Goal: Task Accomplishment & Management: Manage account settings

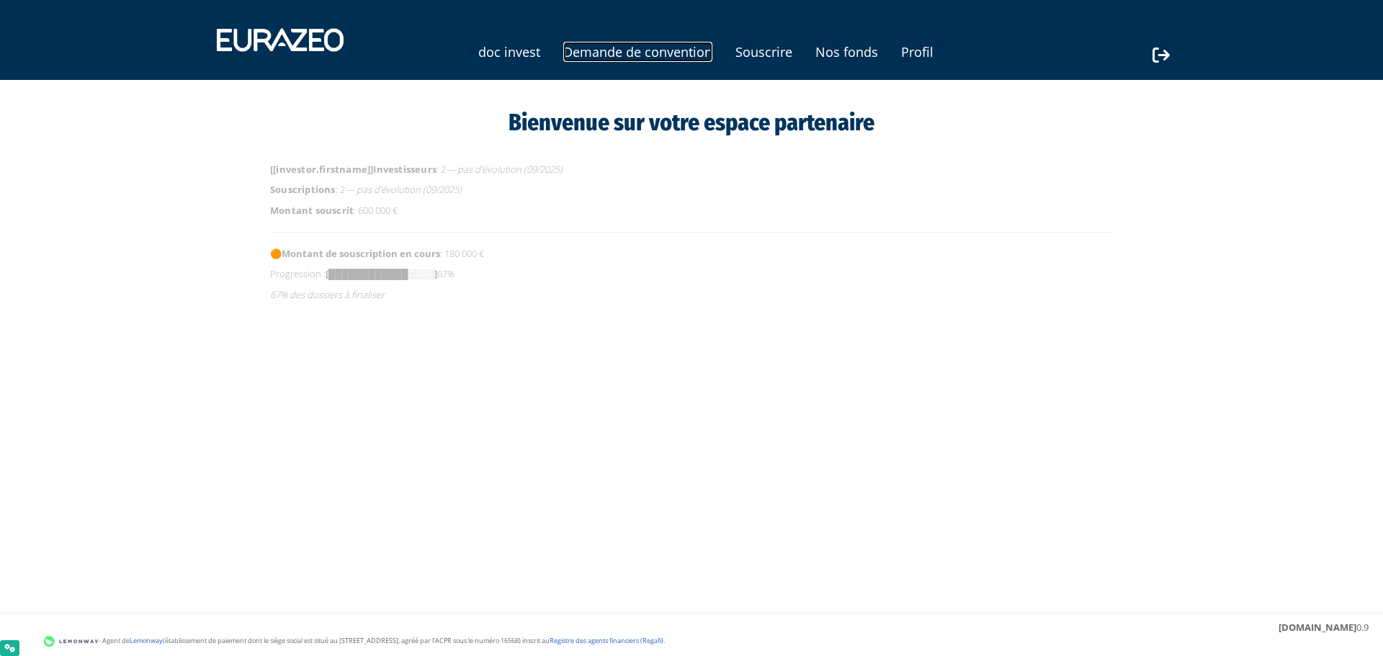
click at [674, 55] on link "Demande de convention" at bounding box center [637, 52] width 149 height 20
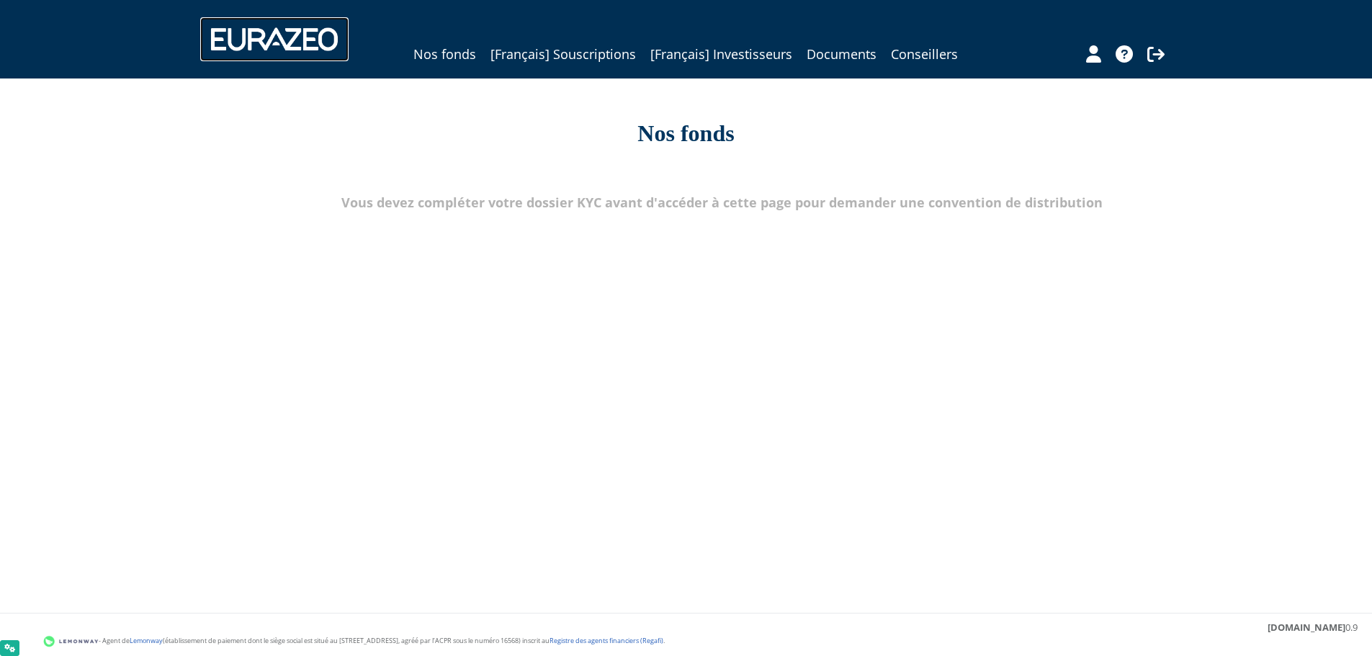
click at [297, 30] on img at bounding box center [274, 38] width 148 height 43
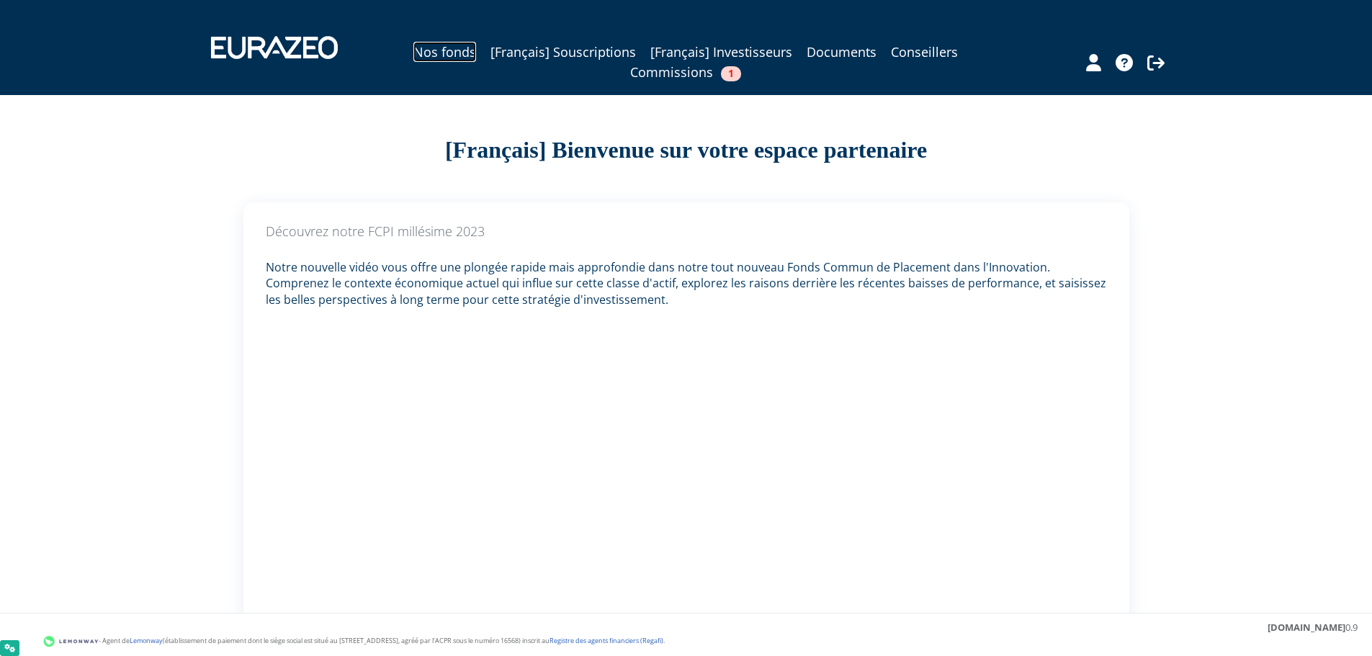
click at [456, 55] on link "Nos fonds" at bounding box center [444, 52] width 63 height 20
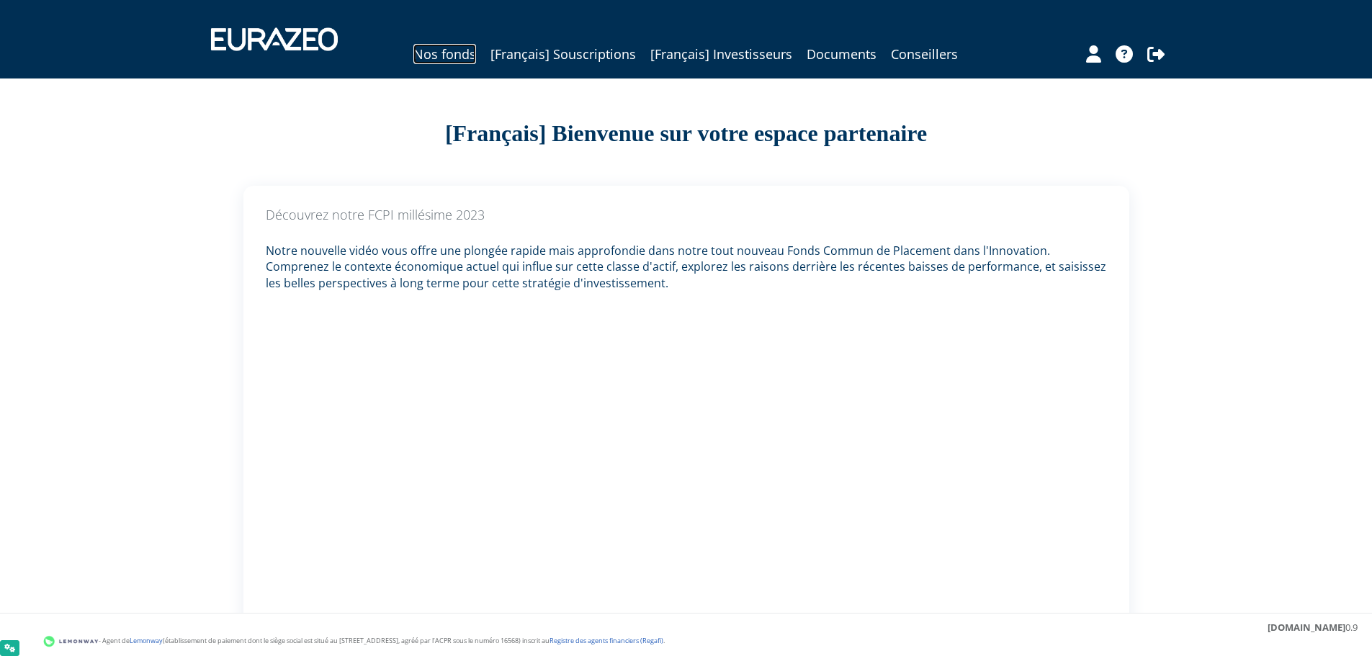
click at [463, 59] on link "Nos fonds" at bounding box center [444, 54] width 63 height 20
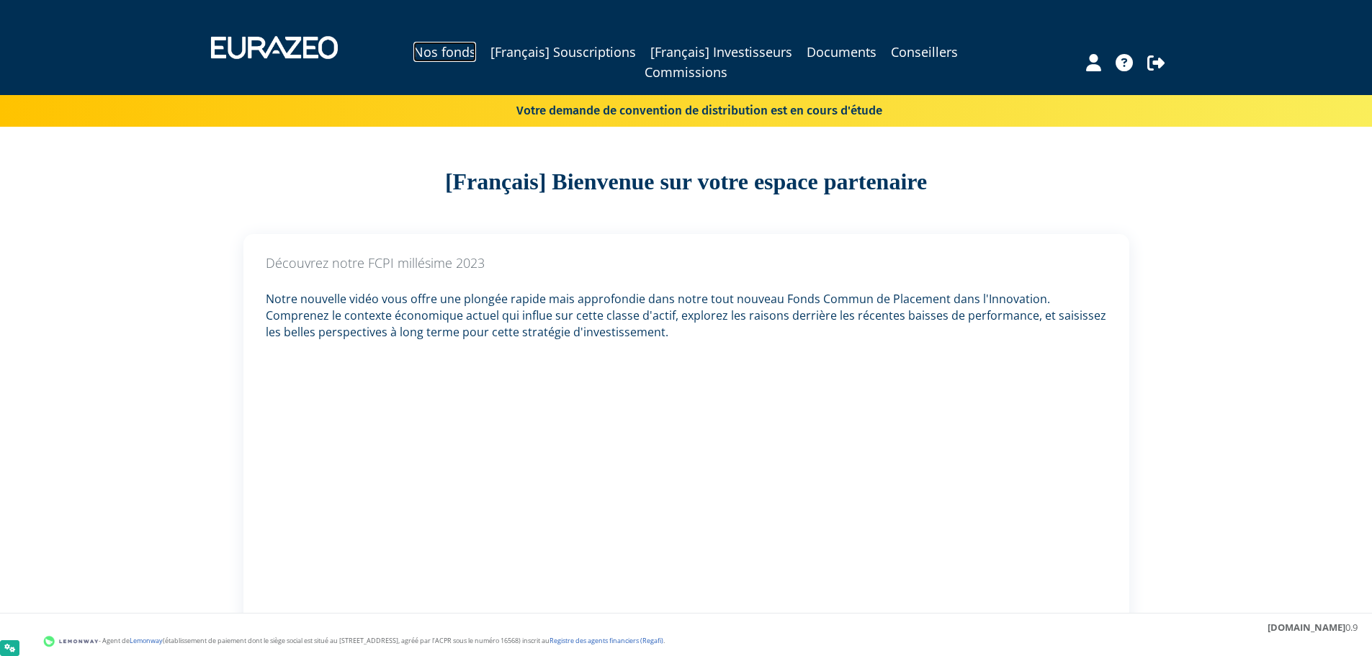
click at [453, 48] on link "Nos fonds" at bounding box center [444, 52] width 63 height 20
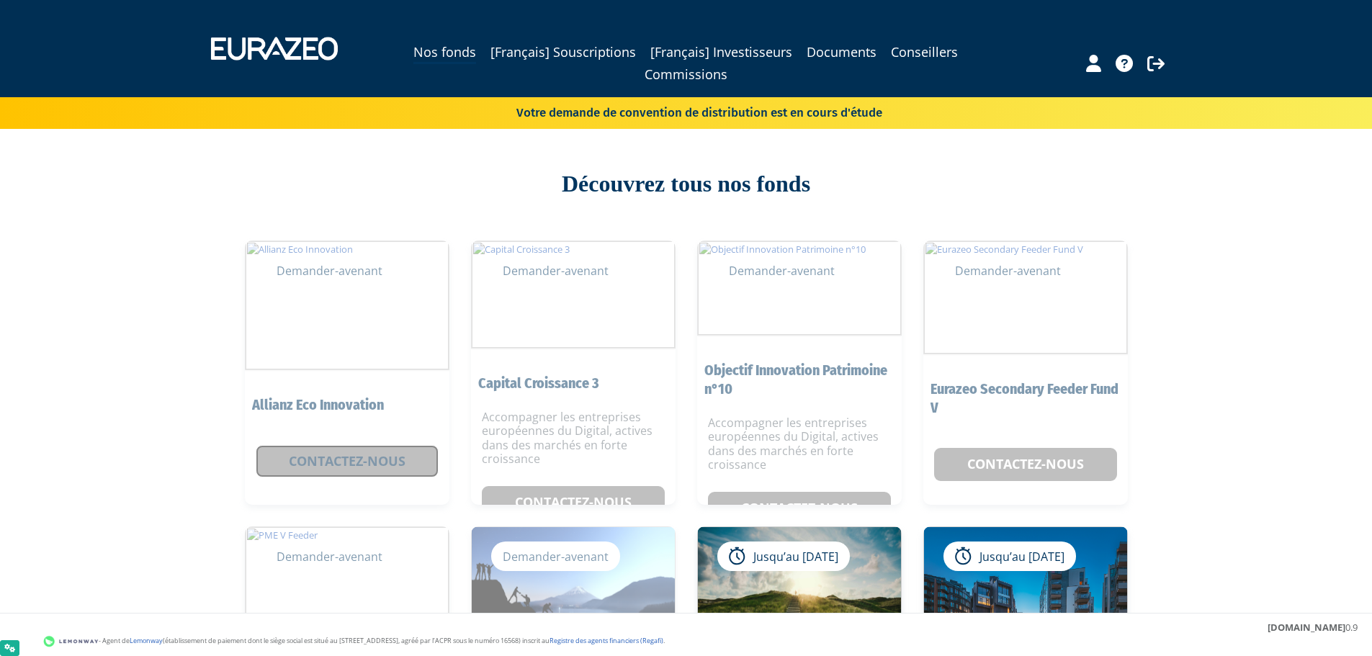
click at [358, 463] on link "Contactez-nous" at bounding box center [347, 461] width 183 height 33
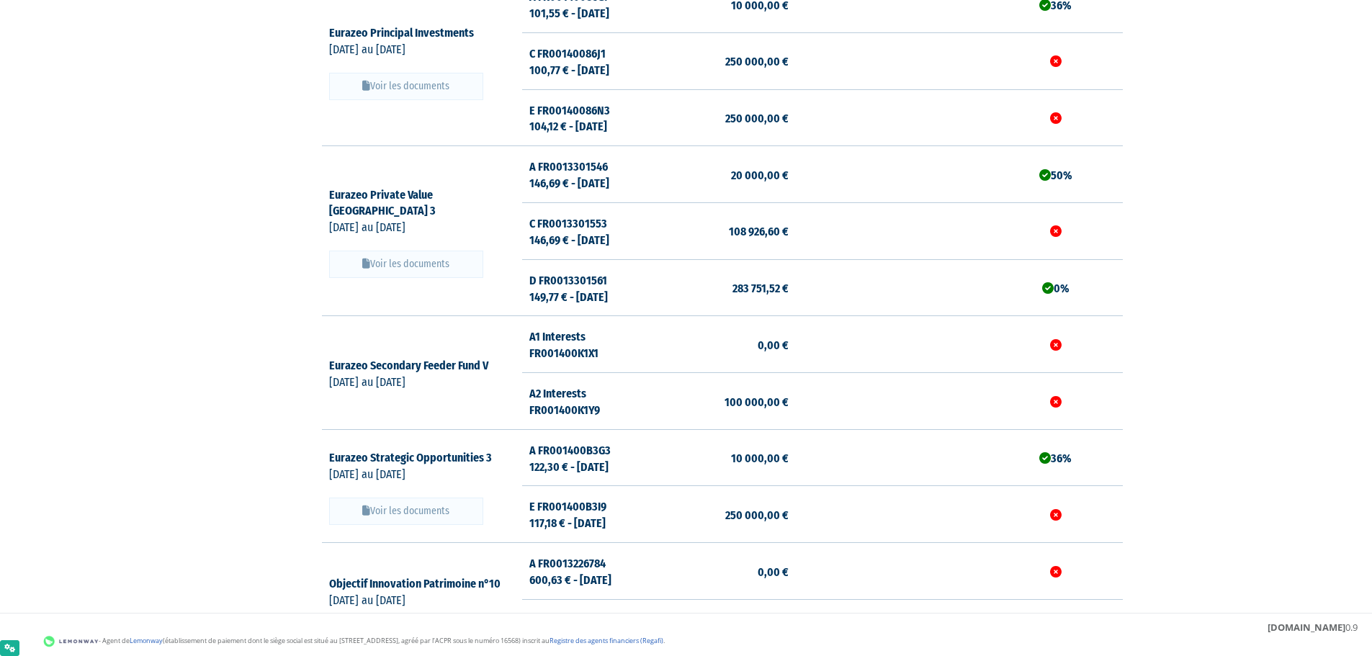
scroll to position [976, 0]
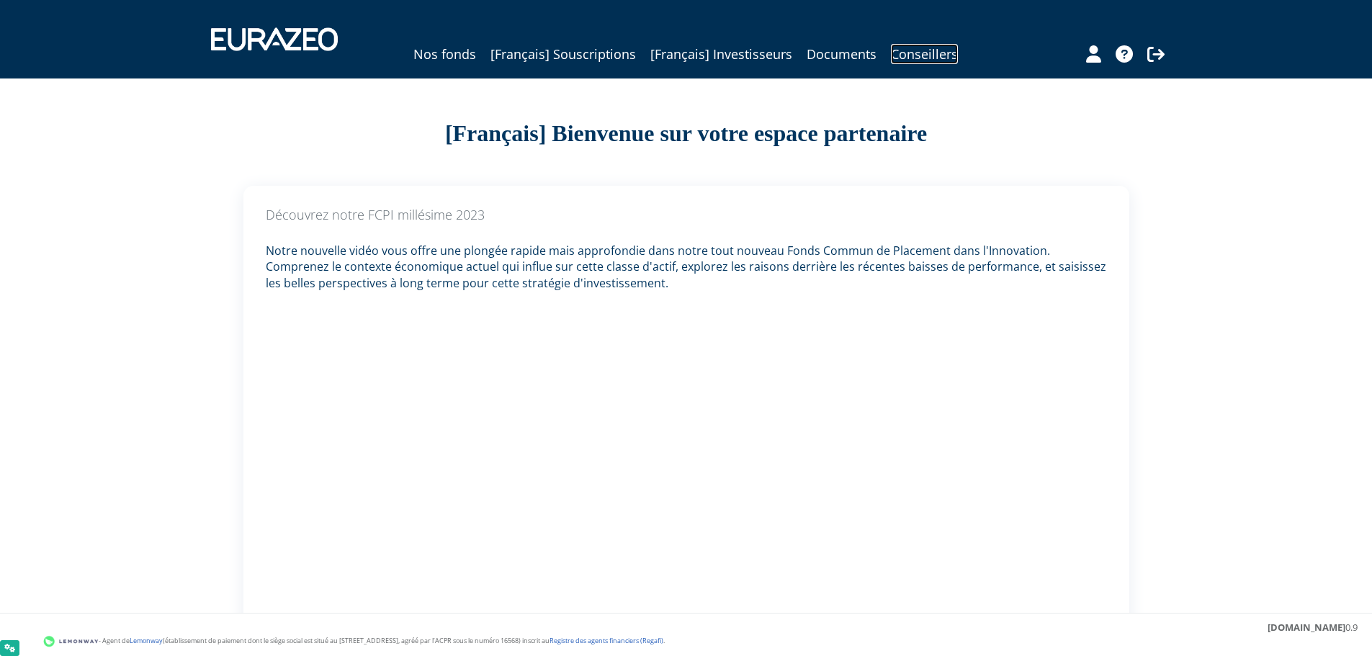
click at [915, 59] on link "Conseillers" at bounding box center [924, 54] width 67 height 20
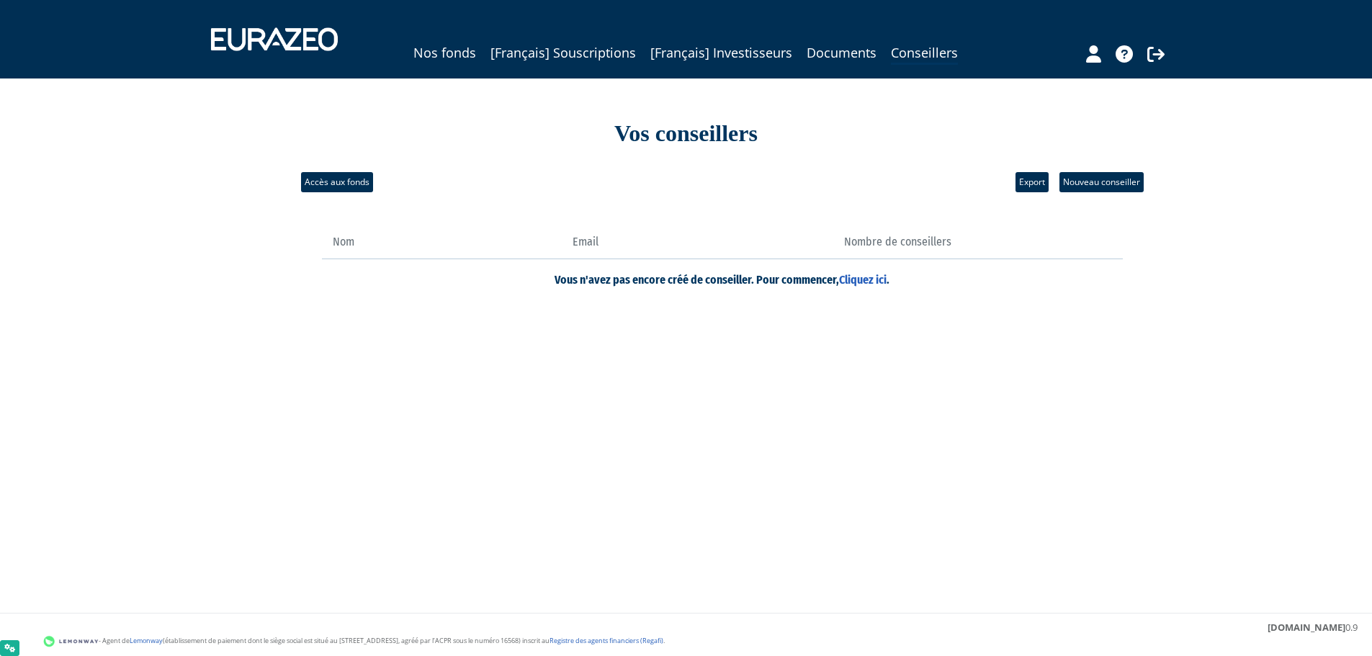
click at [452, 63] on div "Nos fonds [Français] Souscriptions [Français] Investisseurs Documents Conseille…" at bounding box center [686, 54] width 662 height 22
click at [452, 60] on link "Nos fonds" at bounding box center [444, 53] width 63 height 20
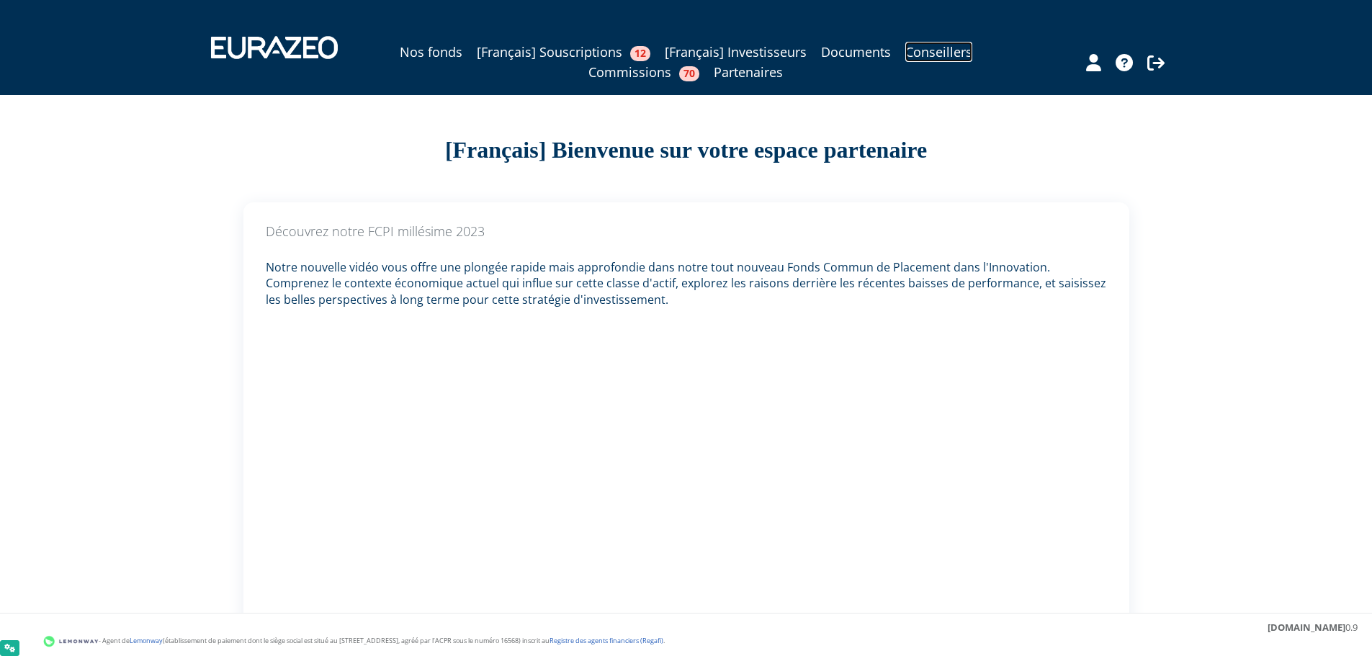
click at [944, 57] on link "Conseillers" at bounding box center [938, 52] width 67 height 20
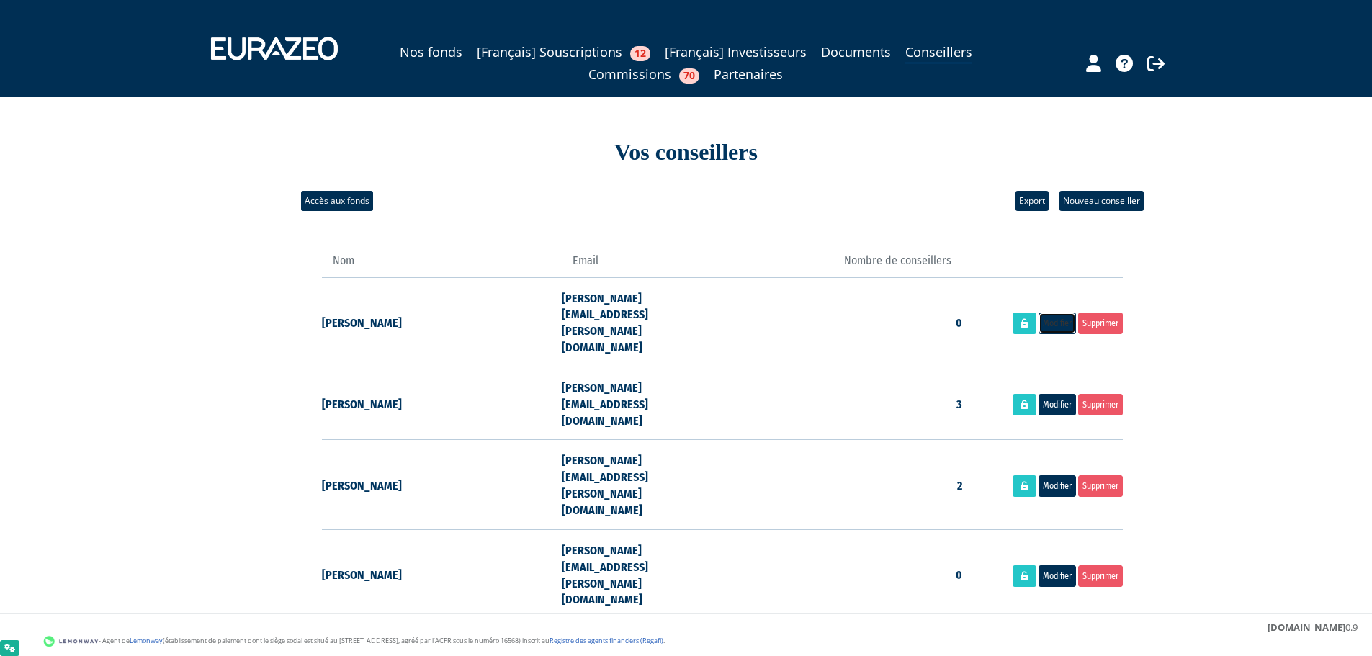
click at [1060, 313] on link "Modifier" at bounding box center [1057, 324] width 37 height 22
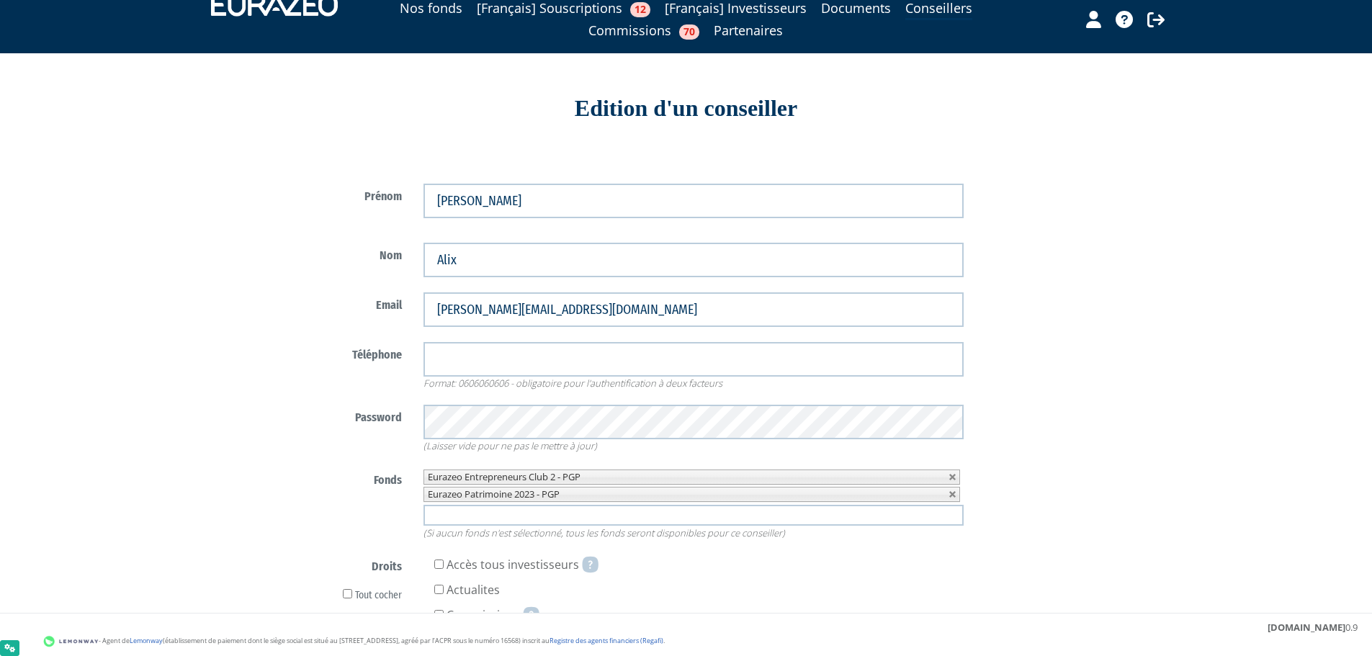
scroll to position [46, 0]
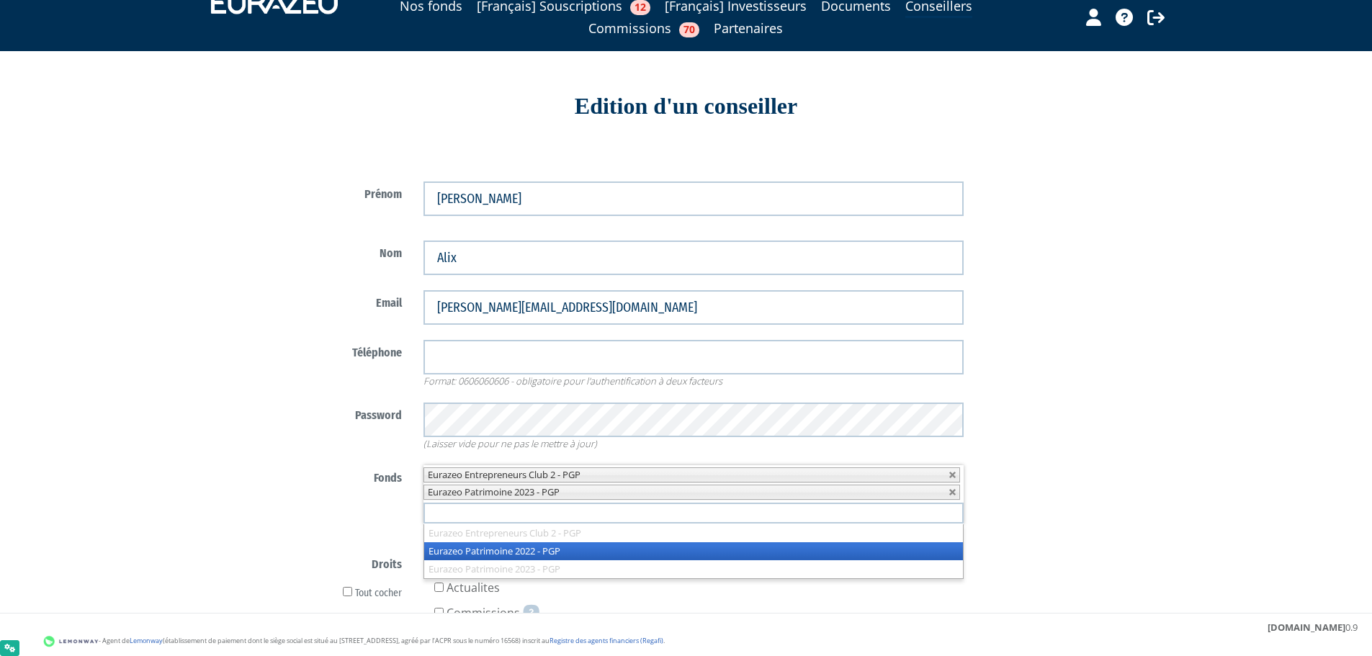
click at [849, 510] on input "text" at bounding box center [694, 513] width 540 height 21
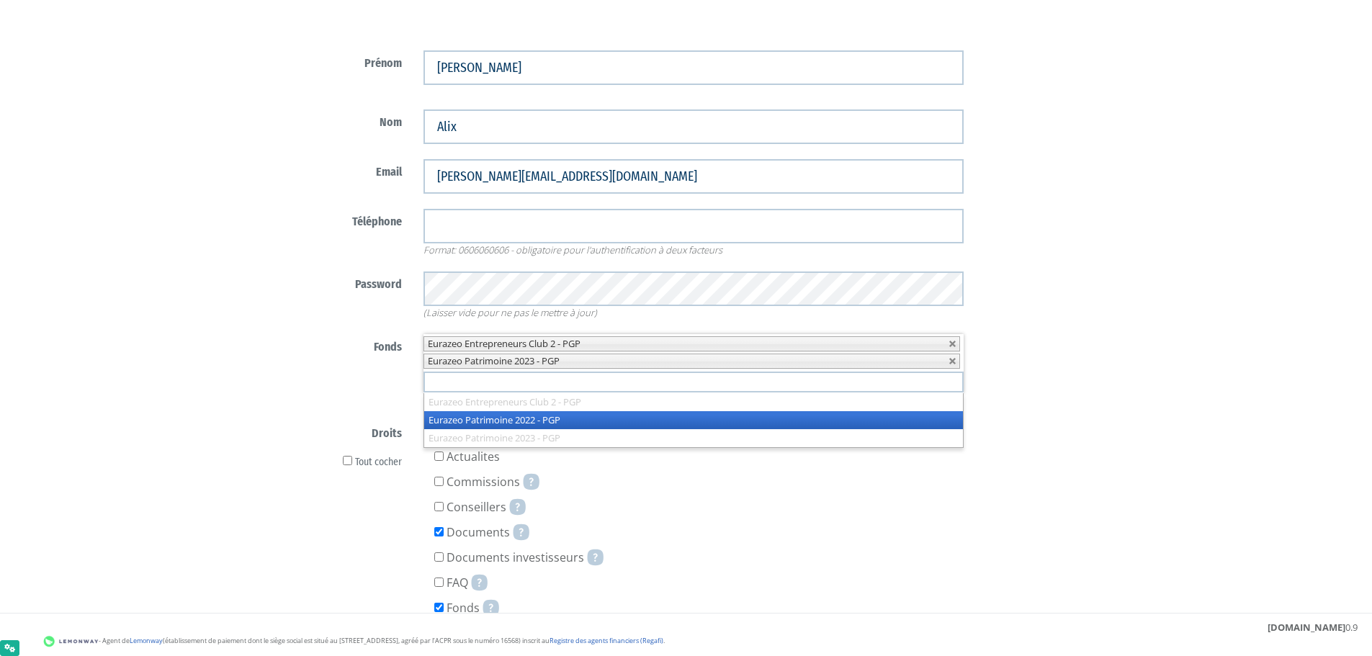
scroll to position [178, 0]
click at [516, 385] on input "text" at bounding box center [694, 381] width 540 height 21
click at [955, 362] on link at bounding box center [953, 361] width 9 height 9
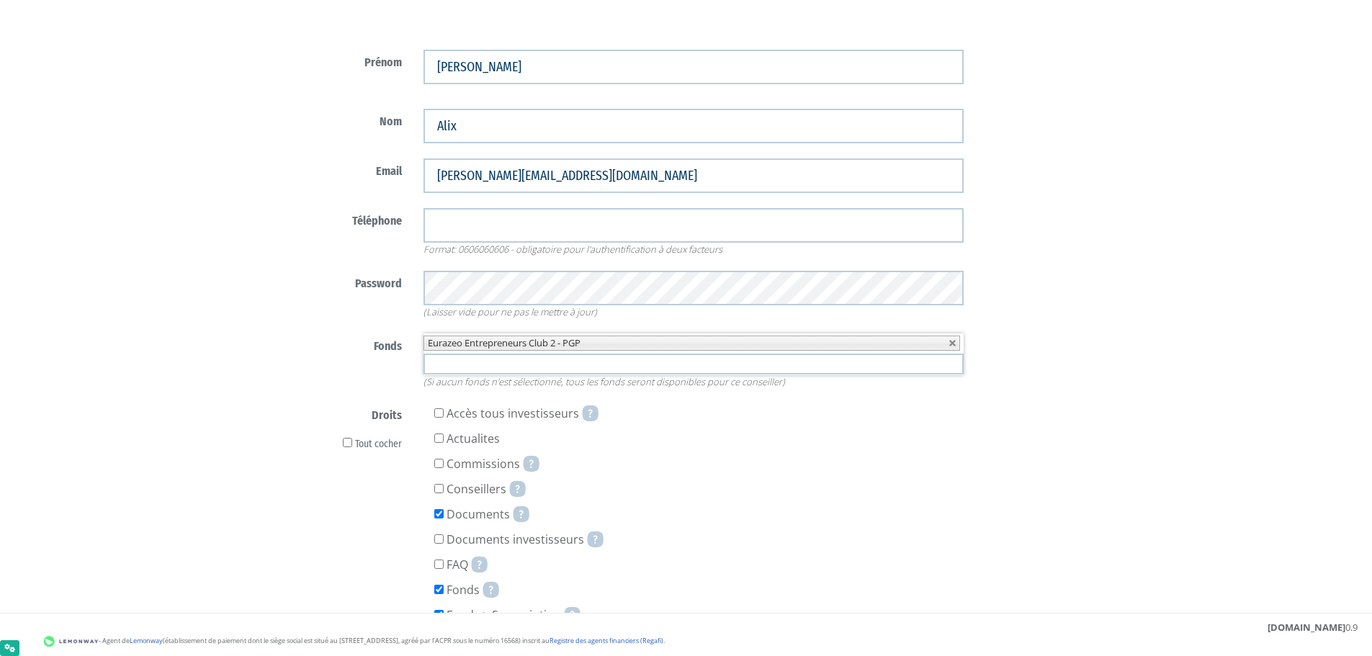
click at [848, 364] on input "text" at bounding box center [694, 364] width 540 height 21
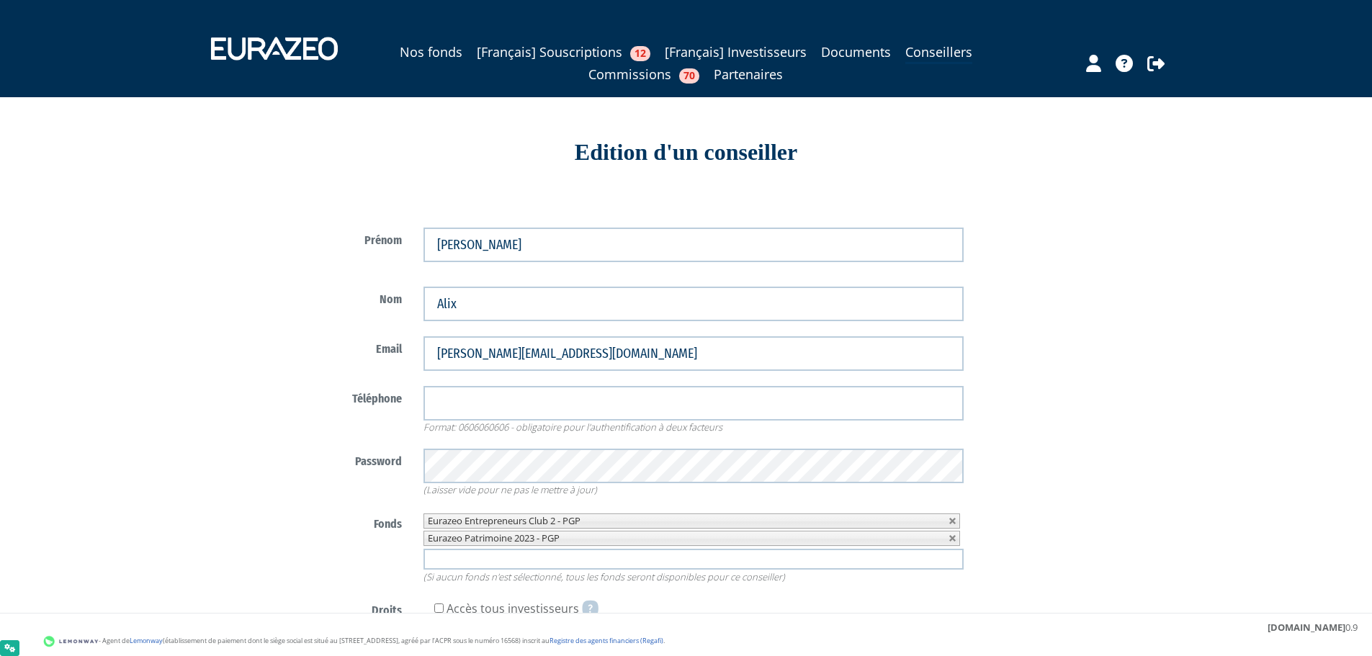
scroll to position [178, 0]
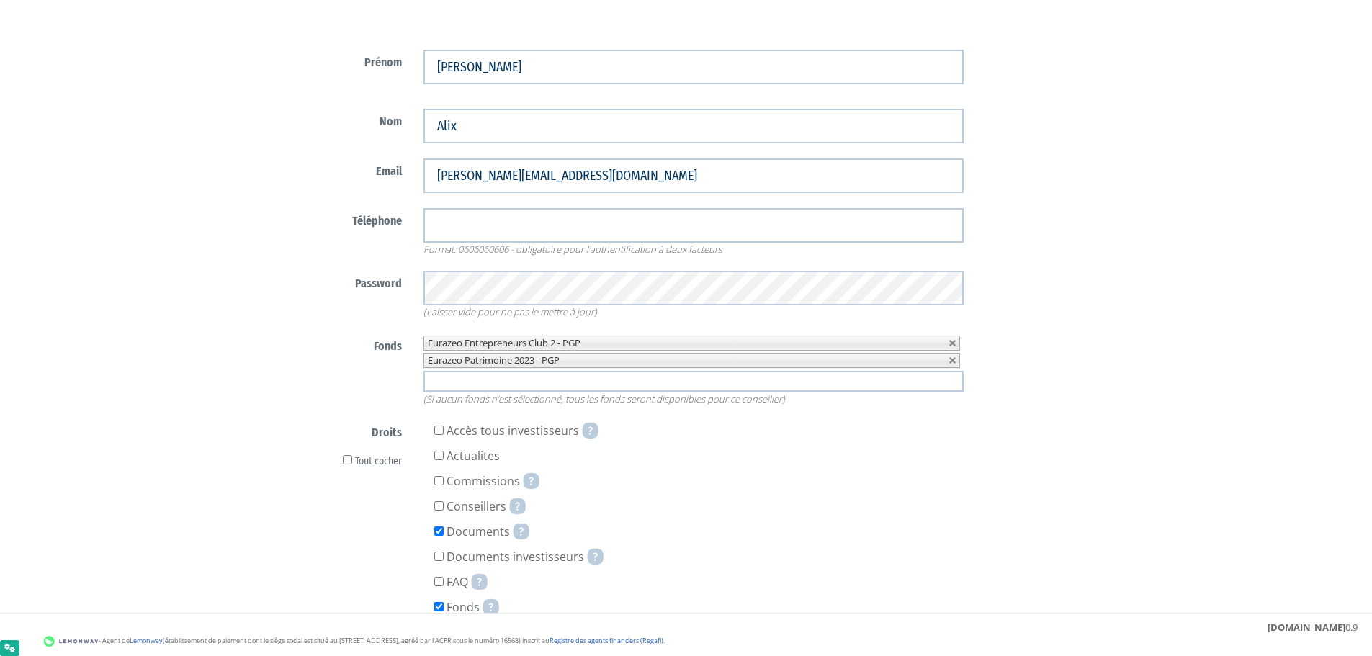
click at [653, 390] on input "text" at bounding box center [694, 381] width 540 height 21
click at [545, 380] on input "text" at bounding box center [694, 381] width 540 height 21
click at [545, 375] on input "text" at bounding box center [694, 381] width 540 height 21
click at [373, 361] on div "Fonds Eurazeo Entrepreneurs Club 2 - PGP Eurazeo Entrepreneurs Club 2 test" at bounding box center [638, 370] width 674 height 73
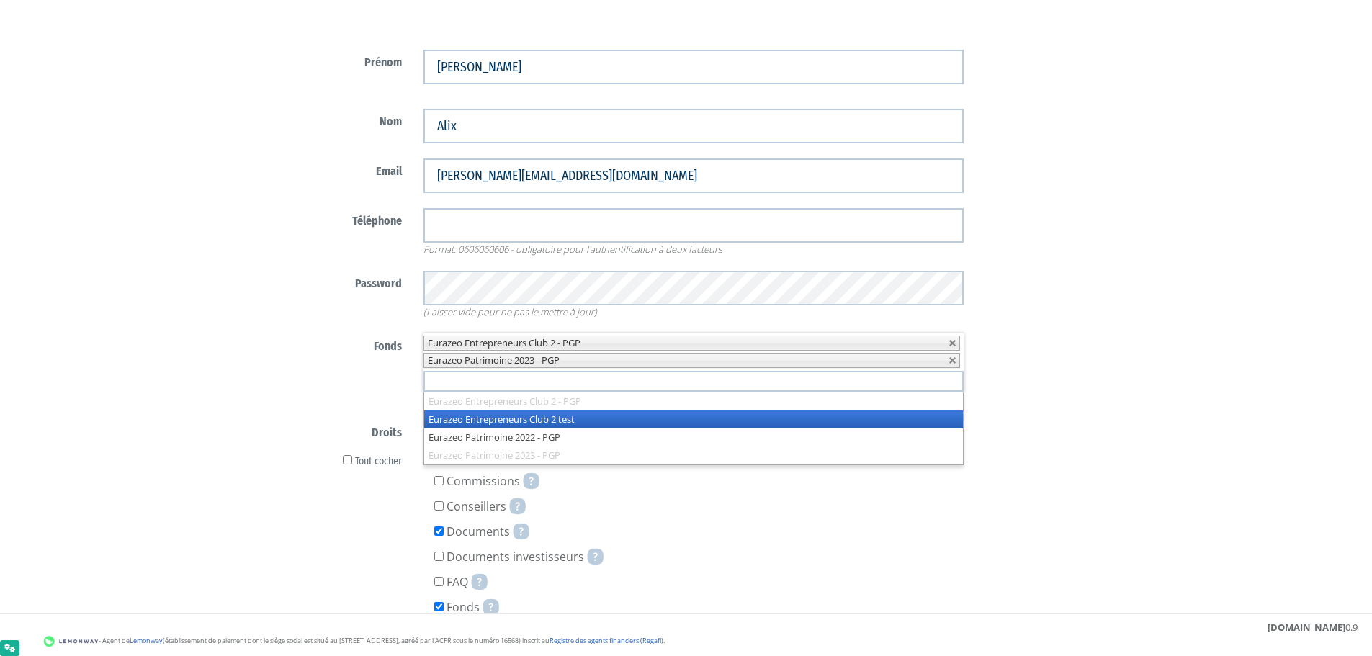
click at [551, 389] on input "text" at bounding box center [694, 381] width 540 height 21
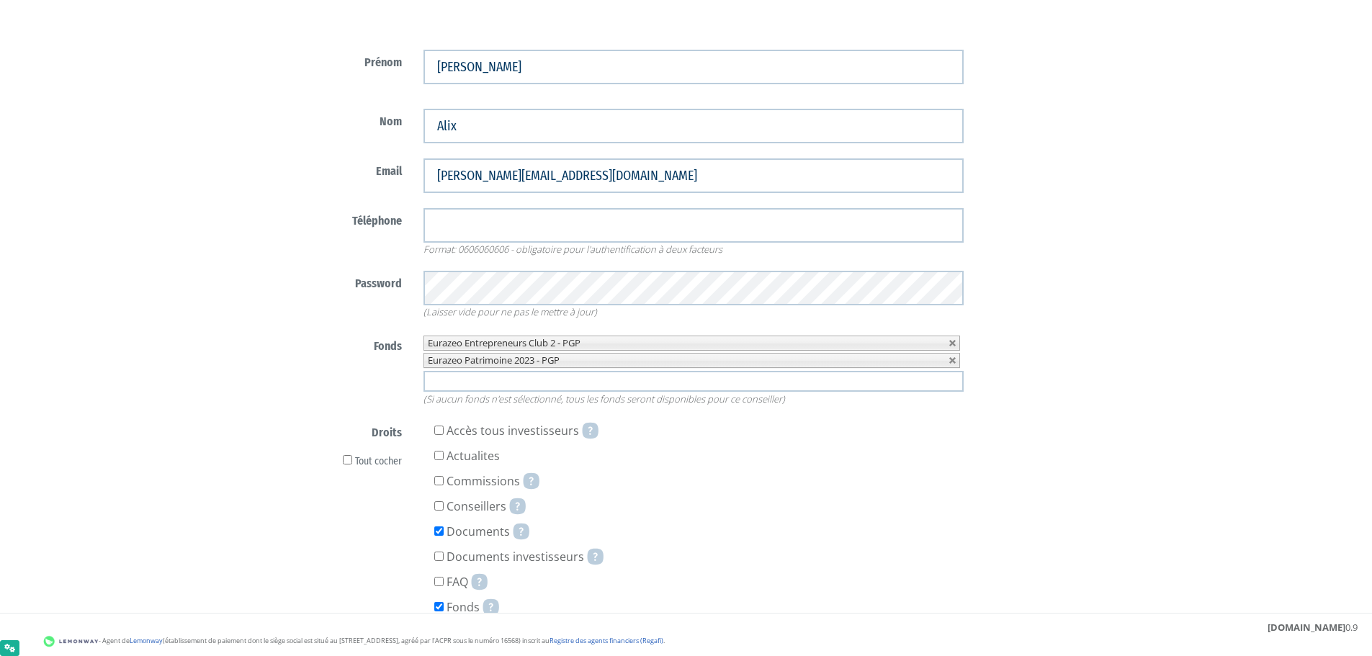
scroll to position [0, 0]
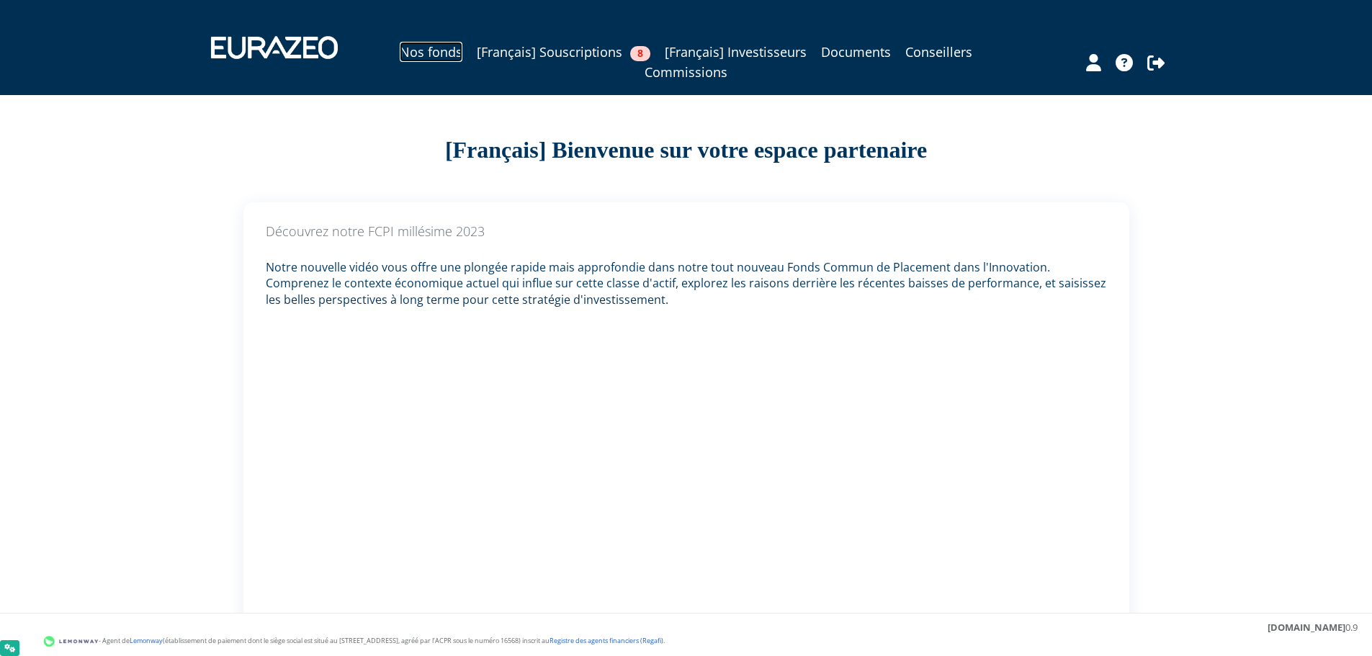
click at [431, 58] on link "Nos fonds" at bounding box center [431, 52] width 63 height 20
